Goal: Task Accomplishment & Management: Manage account settings

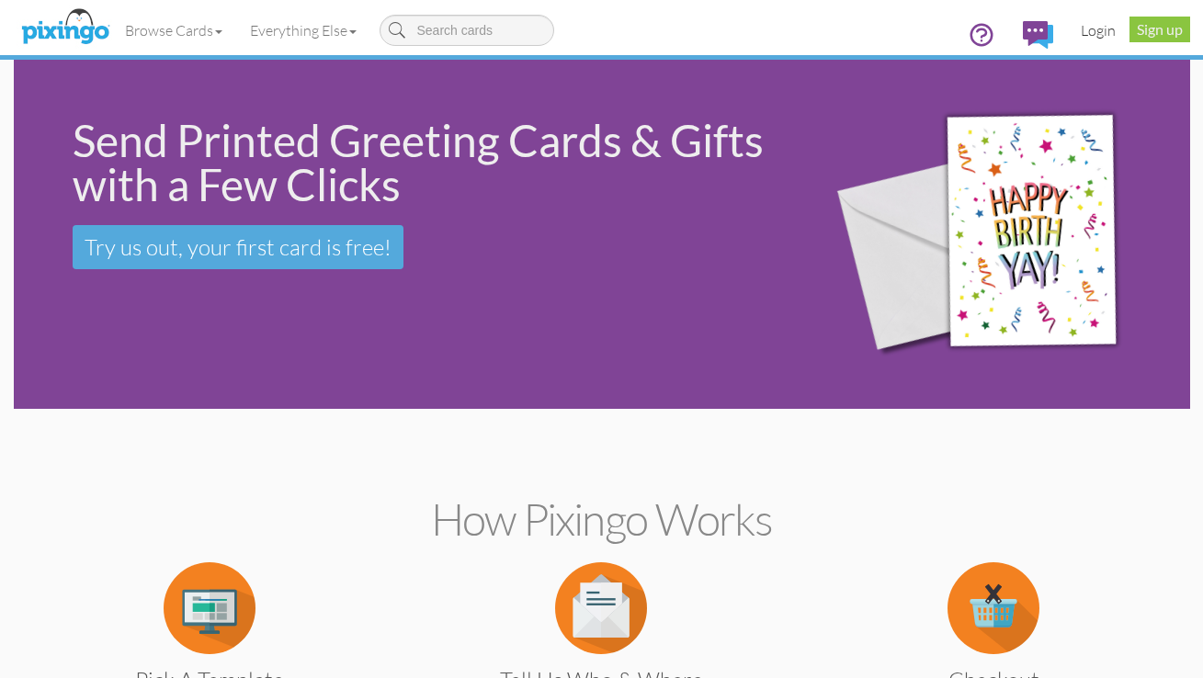
click at [1097, 28] on link "Login" at bounding box center [1098, 30] width 63 height 46
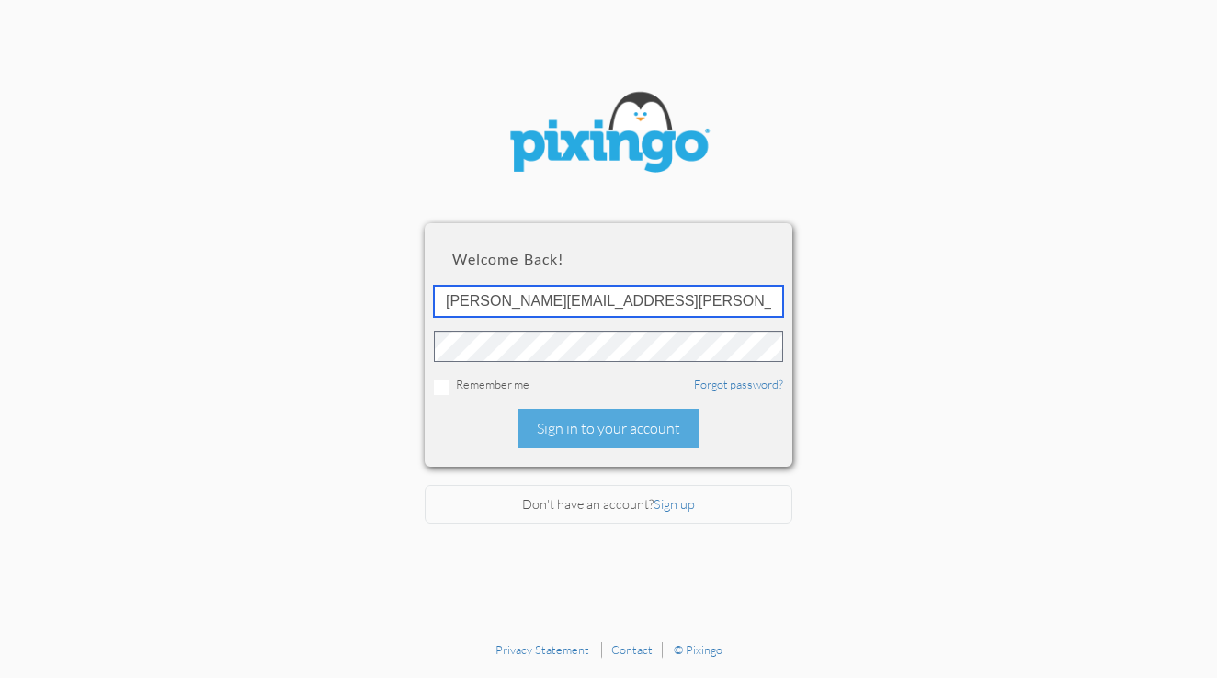
type input "[PERSON_NAME][EMAIL_ADDRESS][PERSON_NAME][DOMAIN_NAME]"
click at [440, 386] on input "checkbox" at bounding box center [441, 388] width 15 height 15
checkbox input "true"
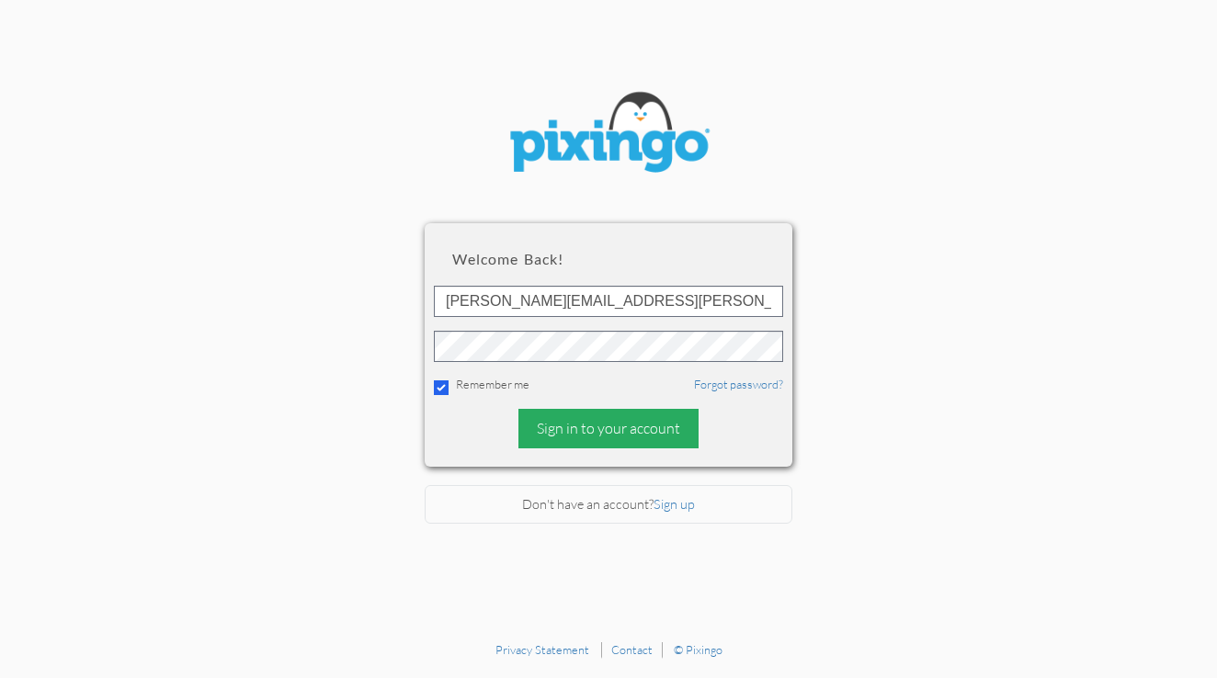
click at [618, 428] on div "Sign in to your account" at bounding box center [609, 429] width 180 height 40
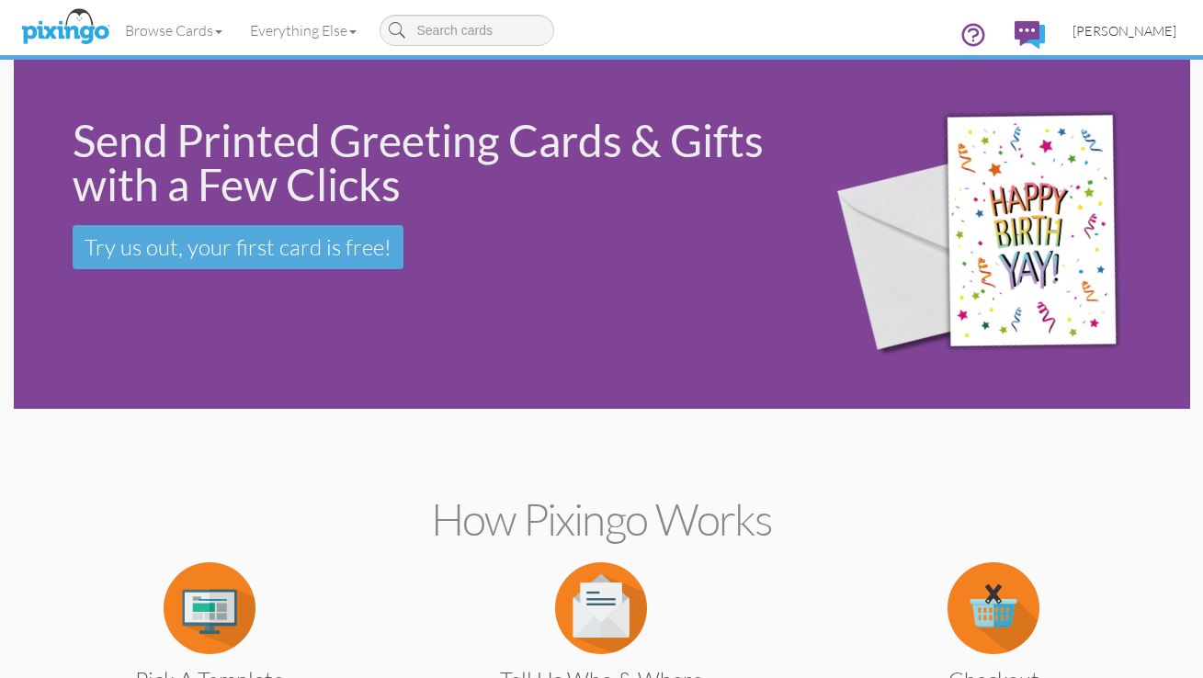
click at [1113, 28] on span "[PERSON_NAME]" at bounding box center [1125, 31] width 104 height 16
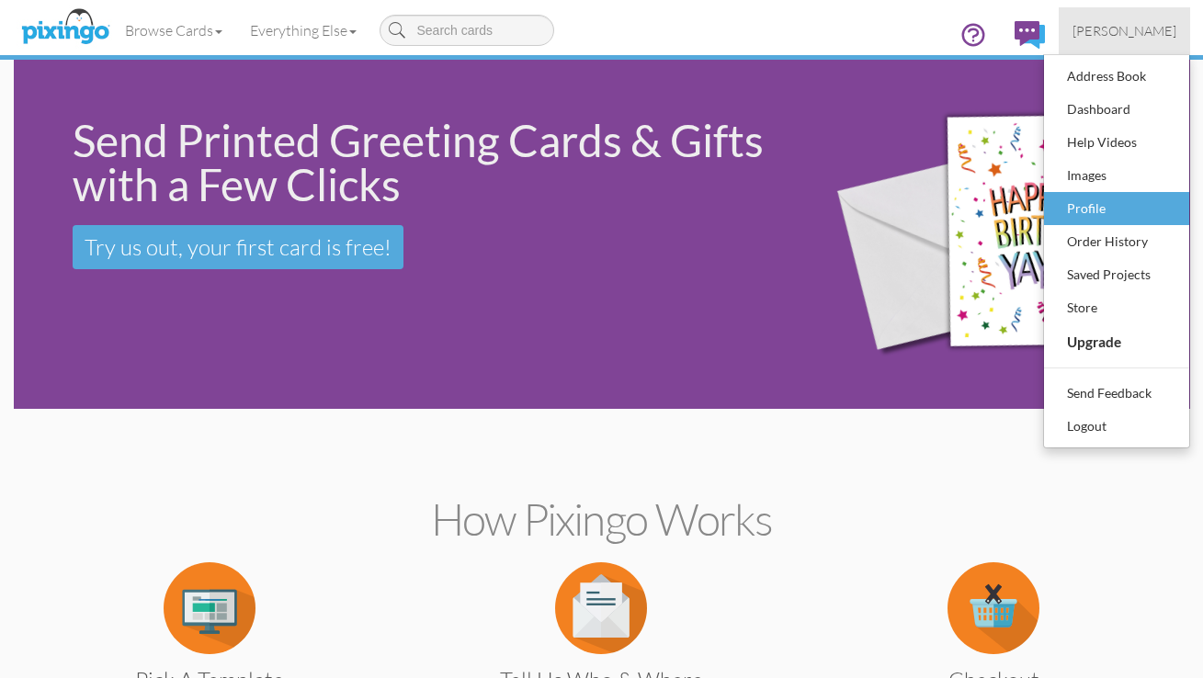
click at [1086, 208] on div "Profile" at bounding box center [1117, 209] width 108 height 28
